Goal: Check status: Check status

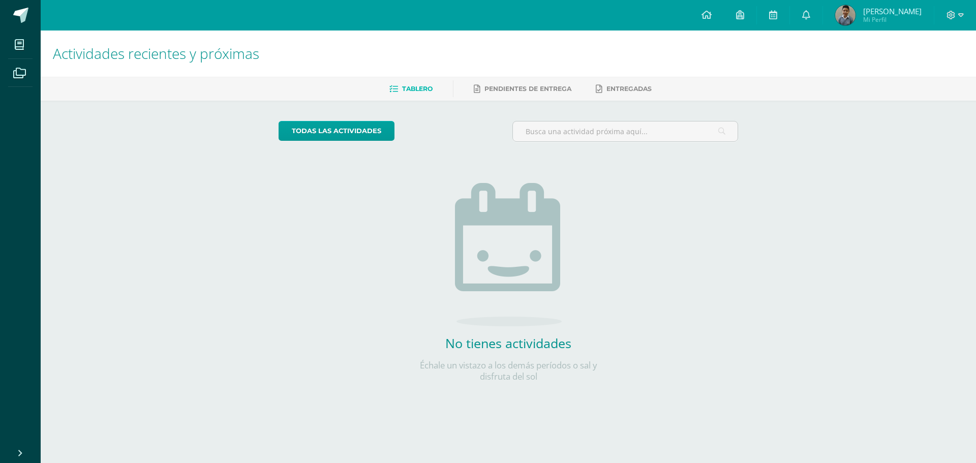
click at [890, 10] on span "[PERSON_NAME]" at bounding box center [892, 11] width 58 height 10
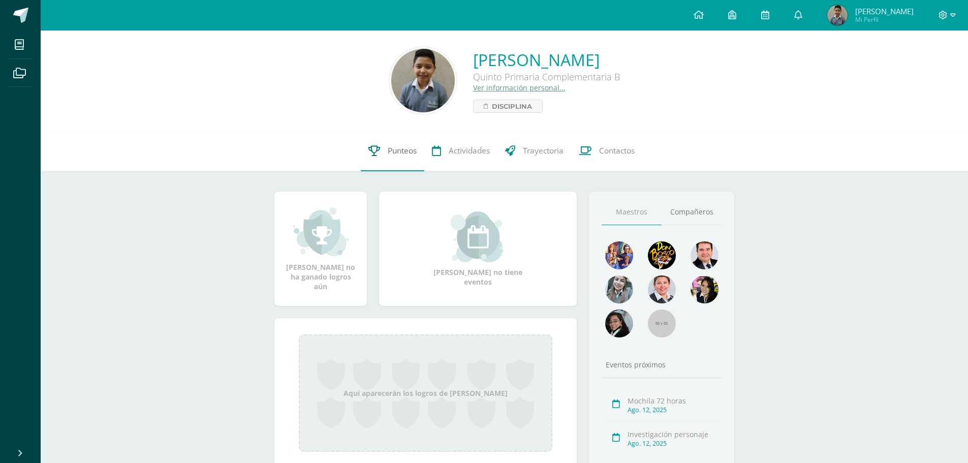
click at [405, 146] on span "Punteos" at bounding box center [402, 150] width 29 height 11
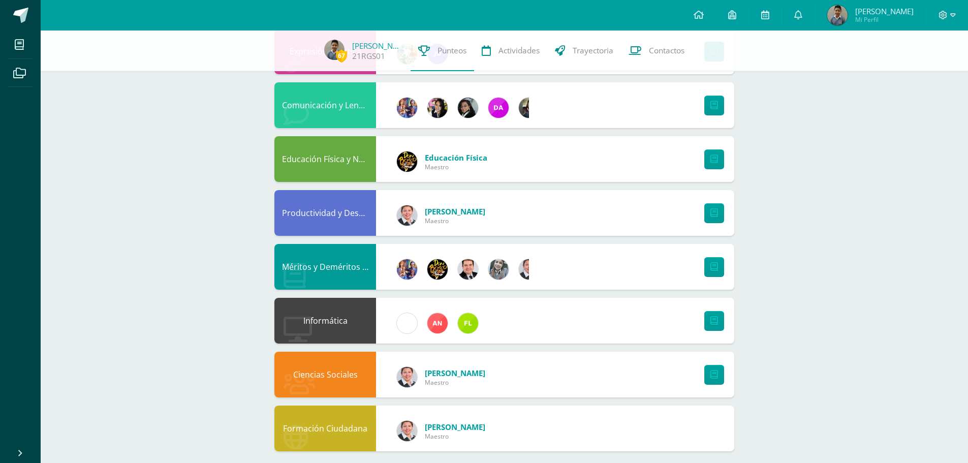
scroll to position [517, 0]
